Goal: Information Seeking & Learning: Learn about a topic

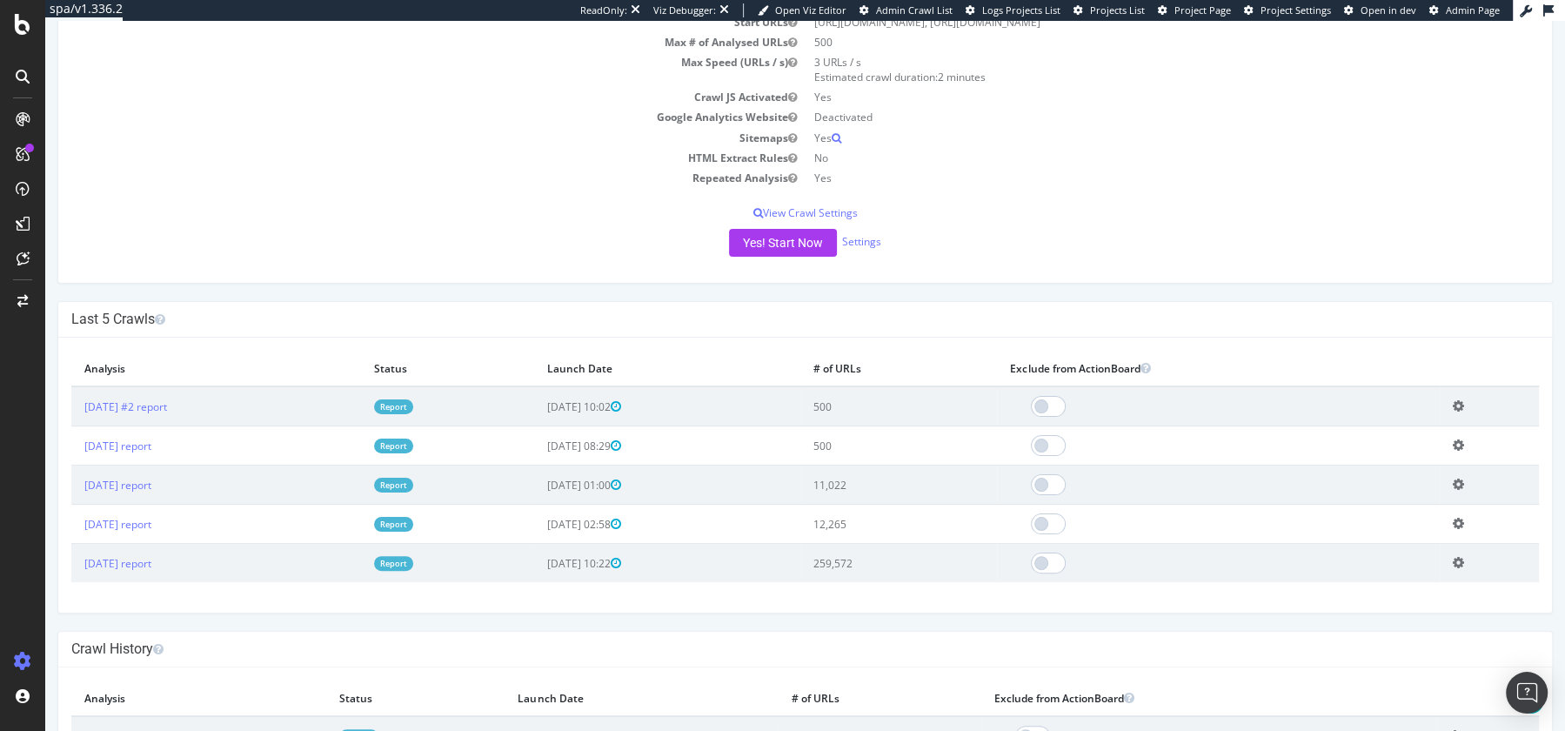
scroll to position [294, 0]
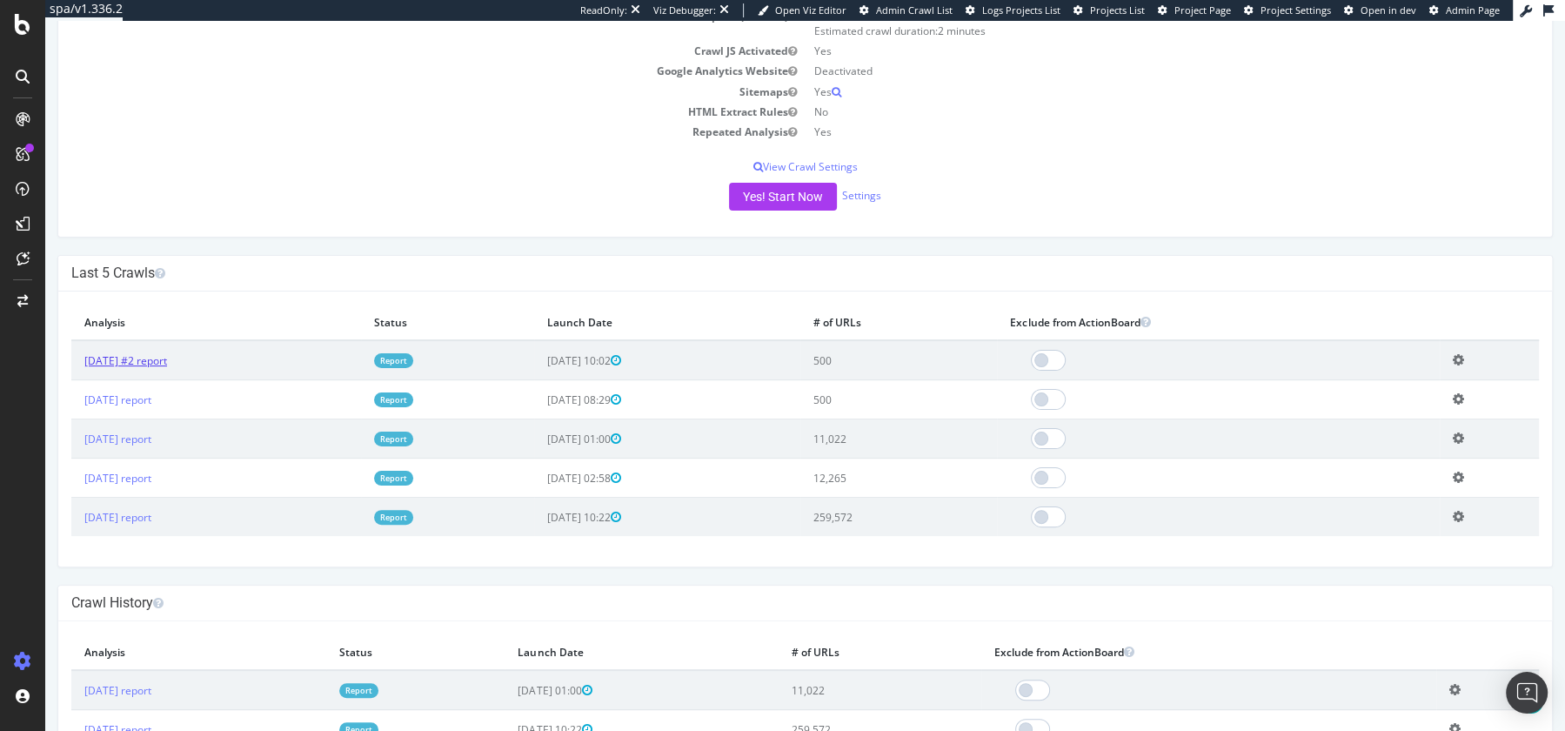
click at [120, 353] on link "2025 Aug. 18th #2 report" at bounding box center [125, 360] width 83 height 15
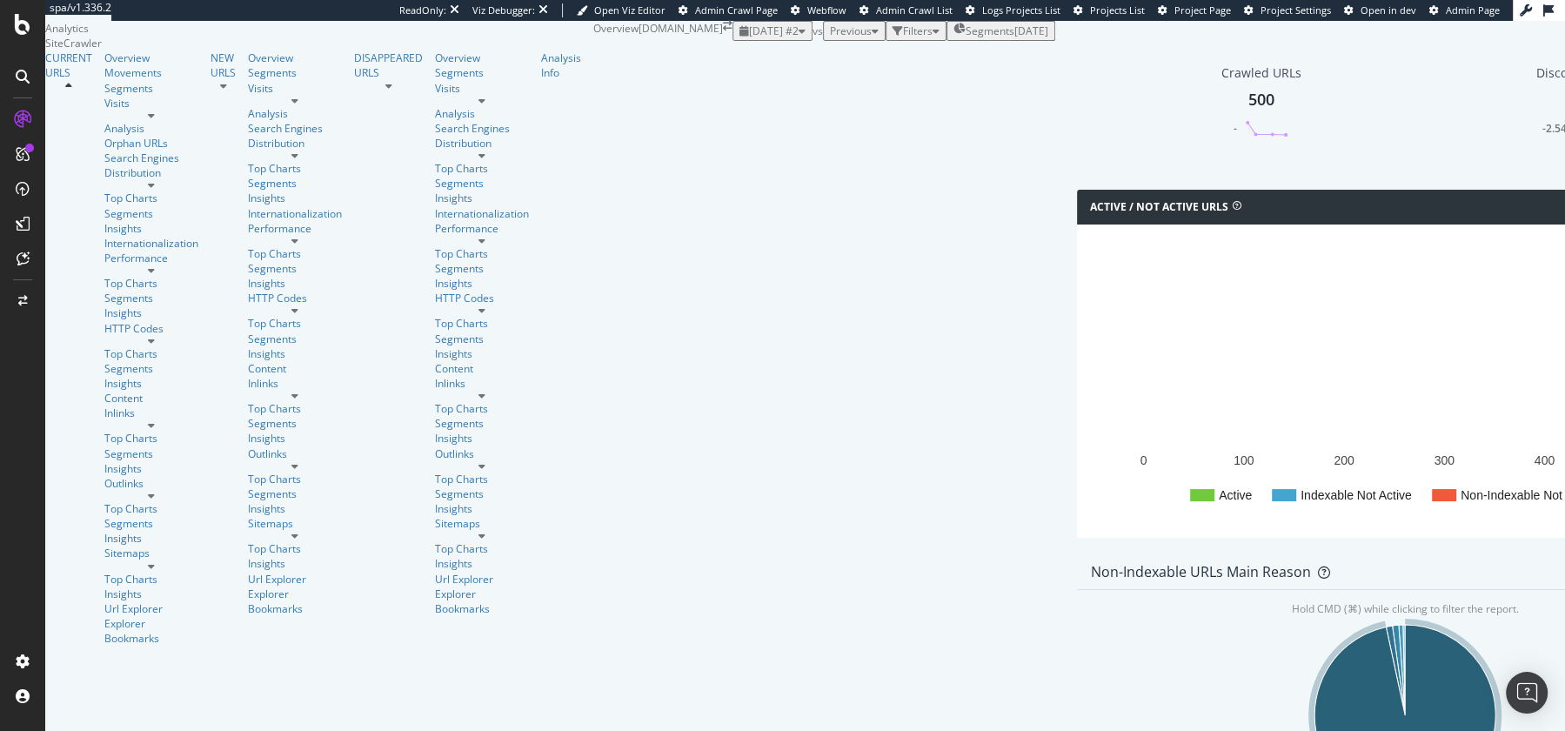
scroll to position [557, 0]
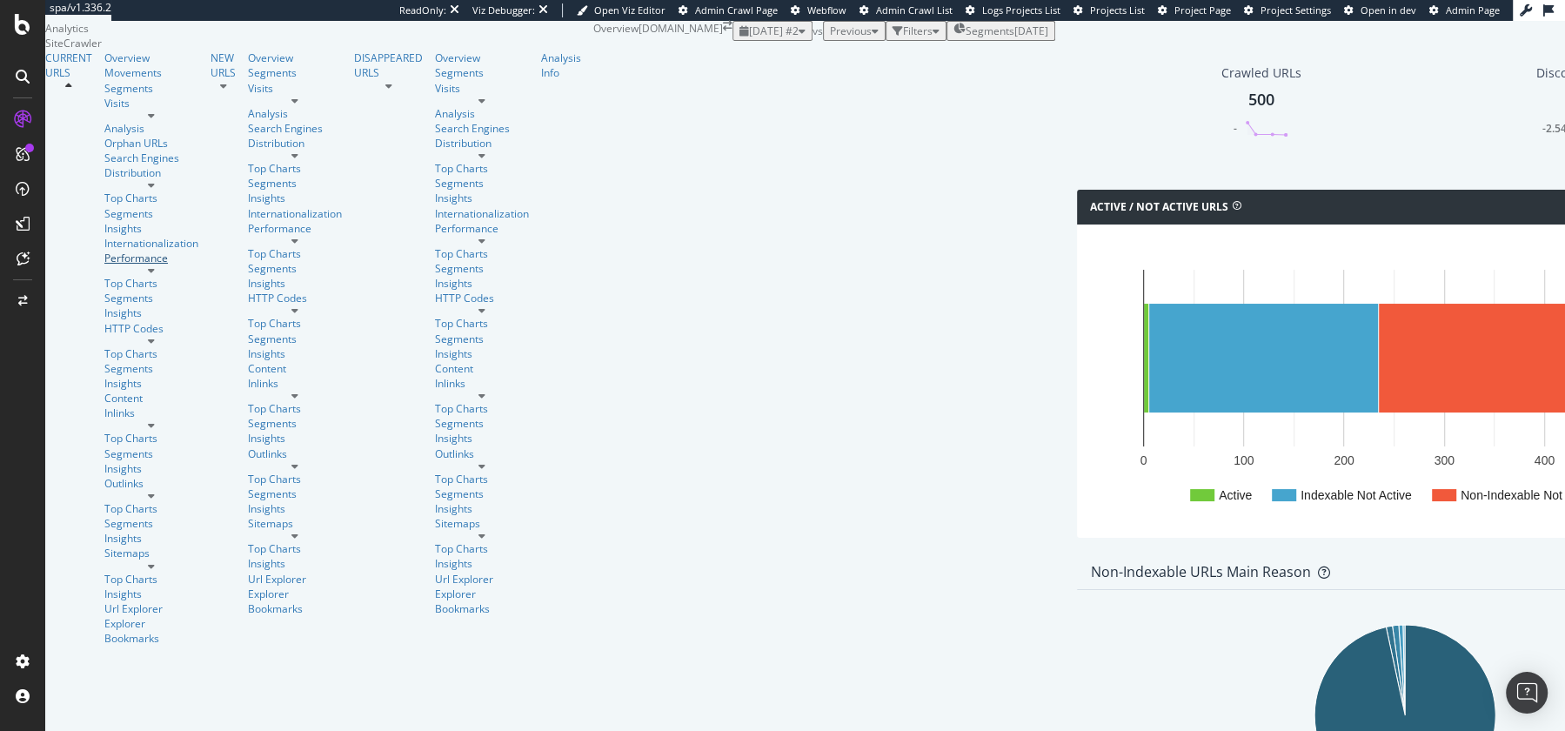
click at [110, 265] on div "Performance" at bounding box center [151, 257] width 94 height 15
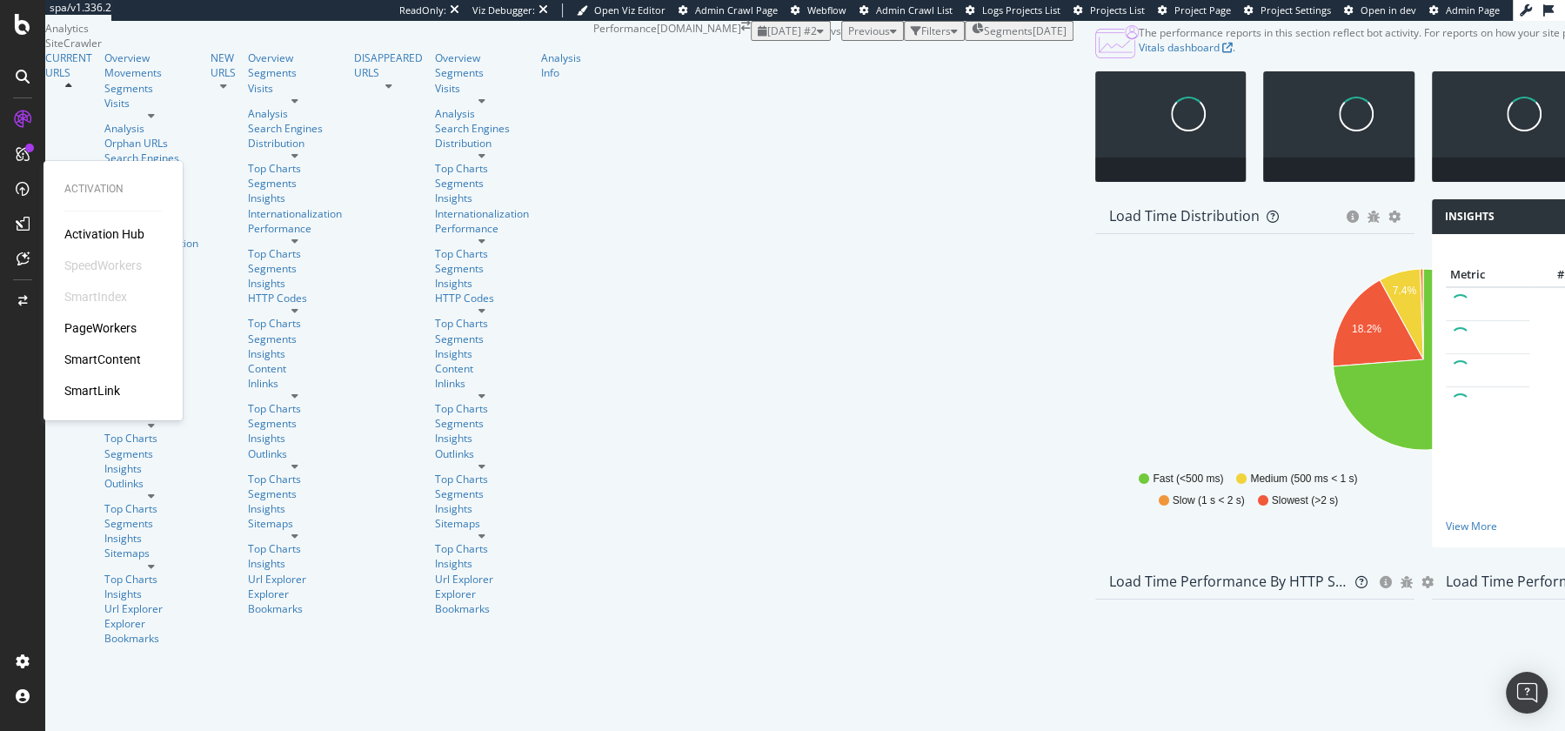
click at [109, 325] on div "PageWorkers" at bounding box center [100, 327] width 72 height 17
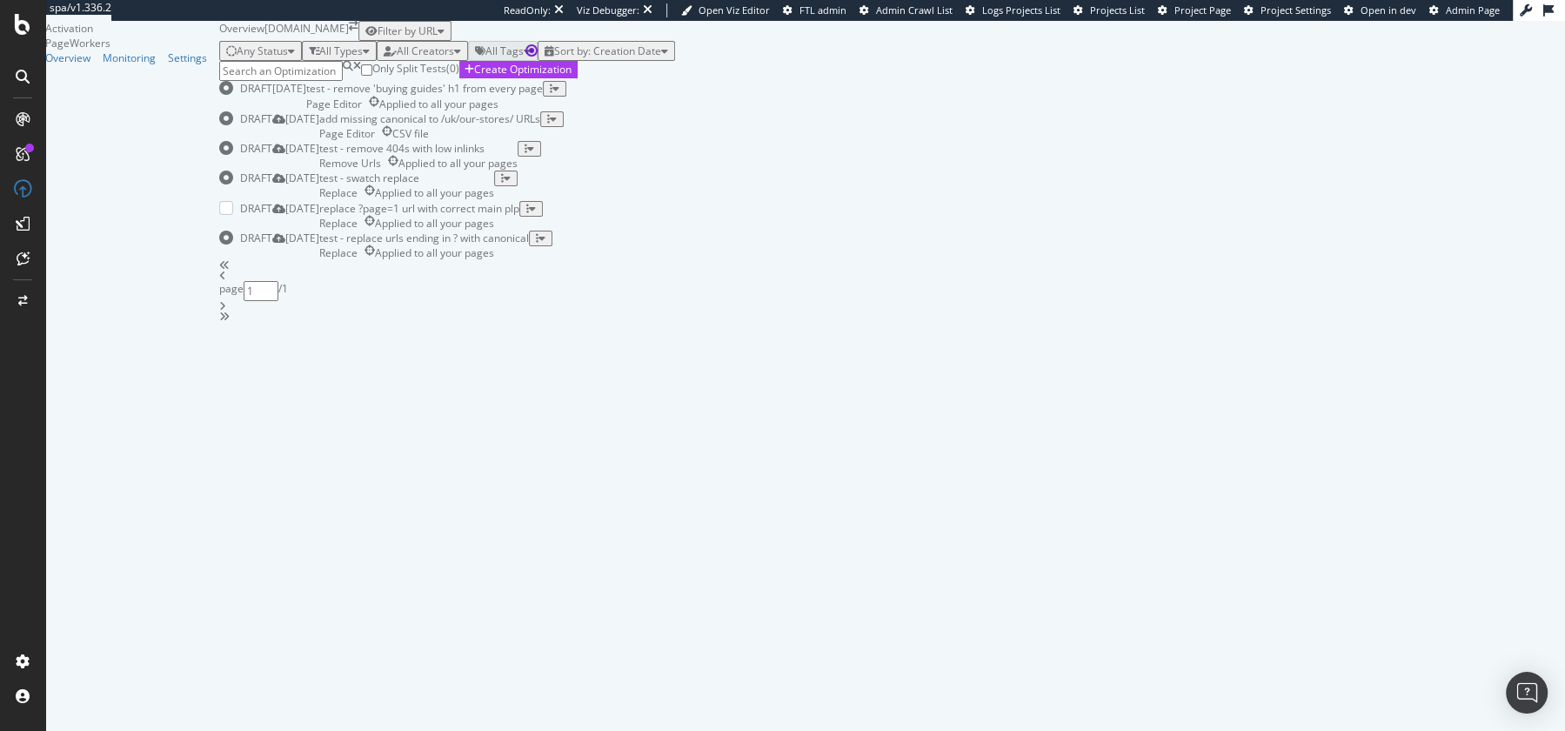
scroll to position [183, 0]
click at [519, 216] on div "replace ?page=1 url with correct main plp" at bounding box center [419, 208] width 200 height 15
